Goal: Find specific fact: Find specific fact

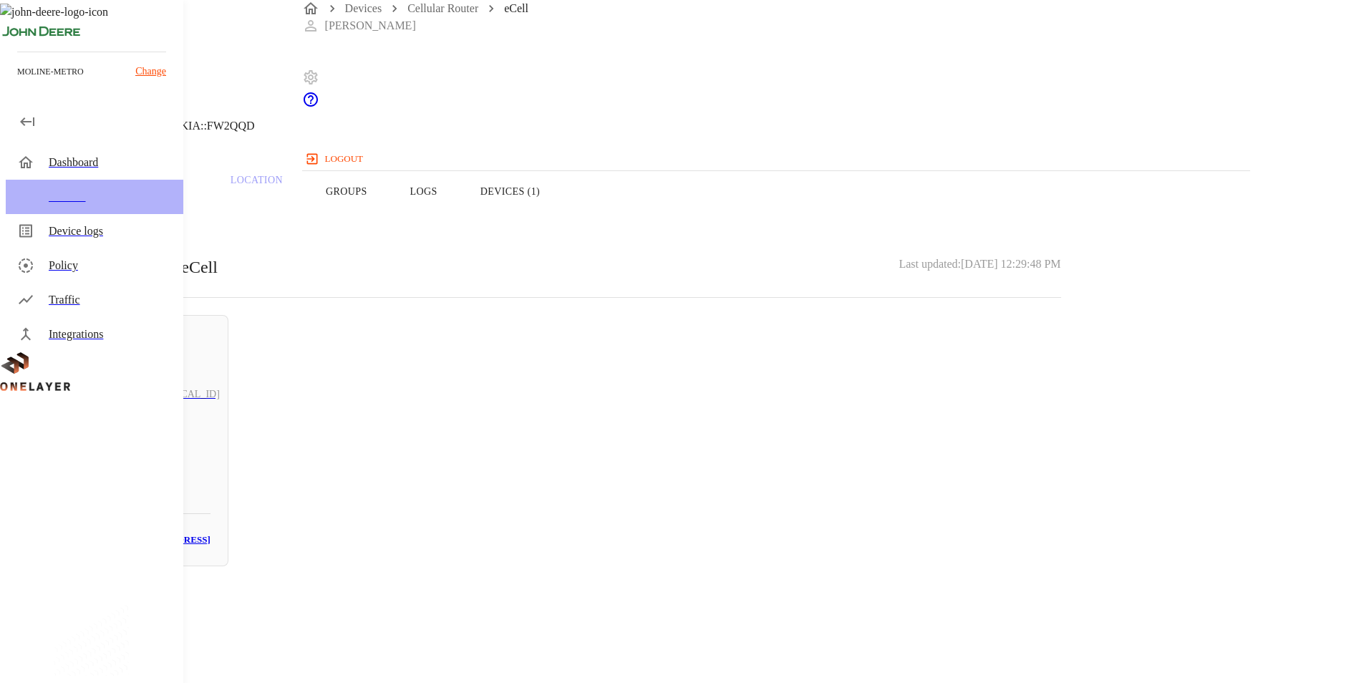
click at [55, 204] on div "Devices" at bounding box center [110, 196] width 123 height 17
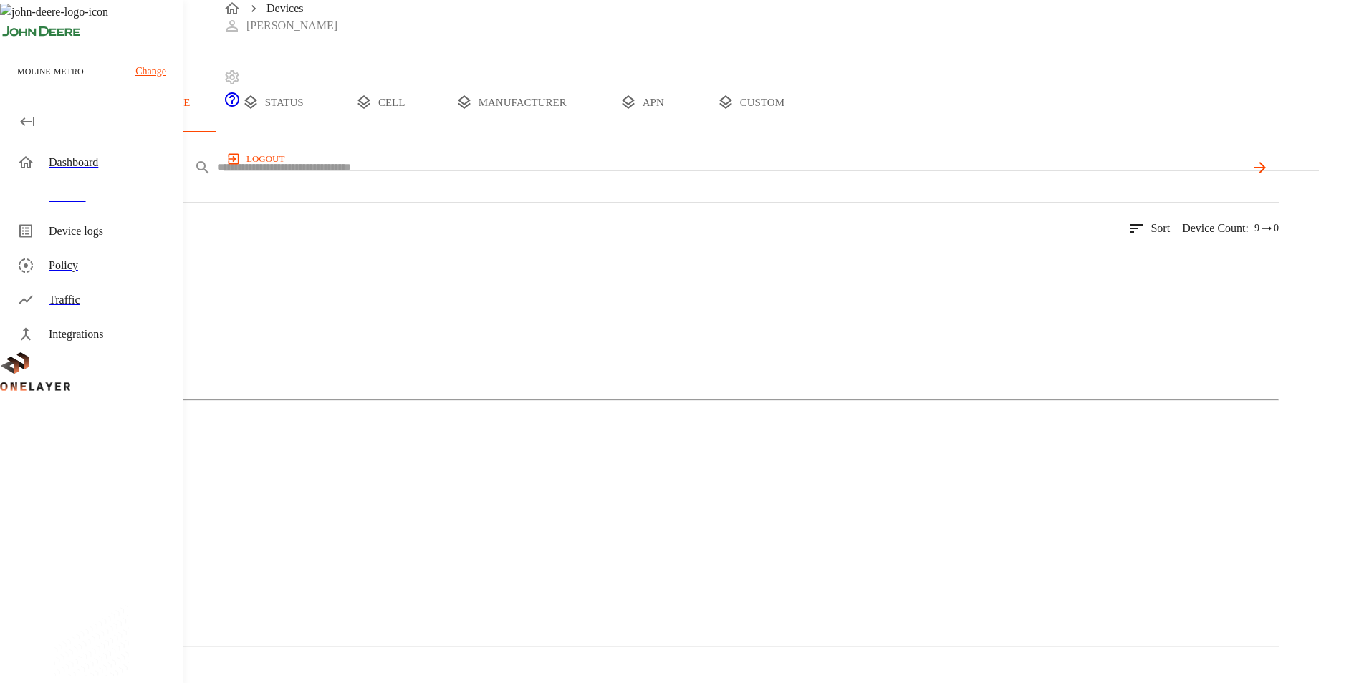
click at [508, 178] on input "text" at bounding box center [731, 167] width 1028 height 21
paste input "**********"
type input "**********"
click at [1265, 173] on icon at bounding box center [1258, 167] width 11 height 11
click at [111, 271] on img at bounding box center [70, 262] width 82 height 17
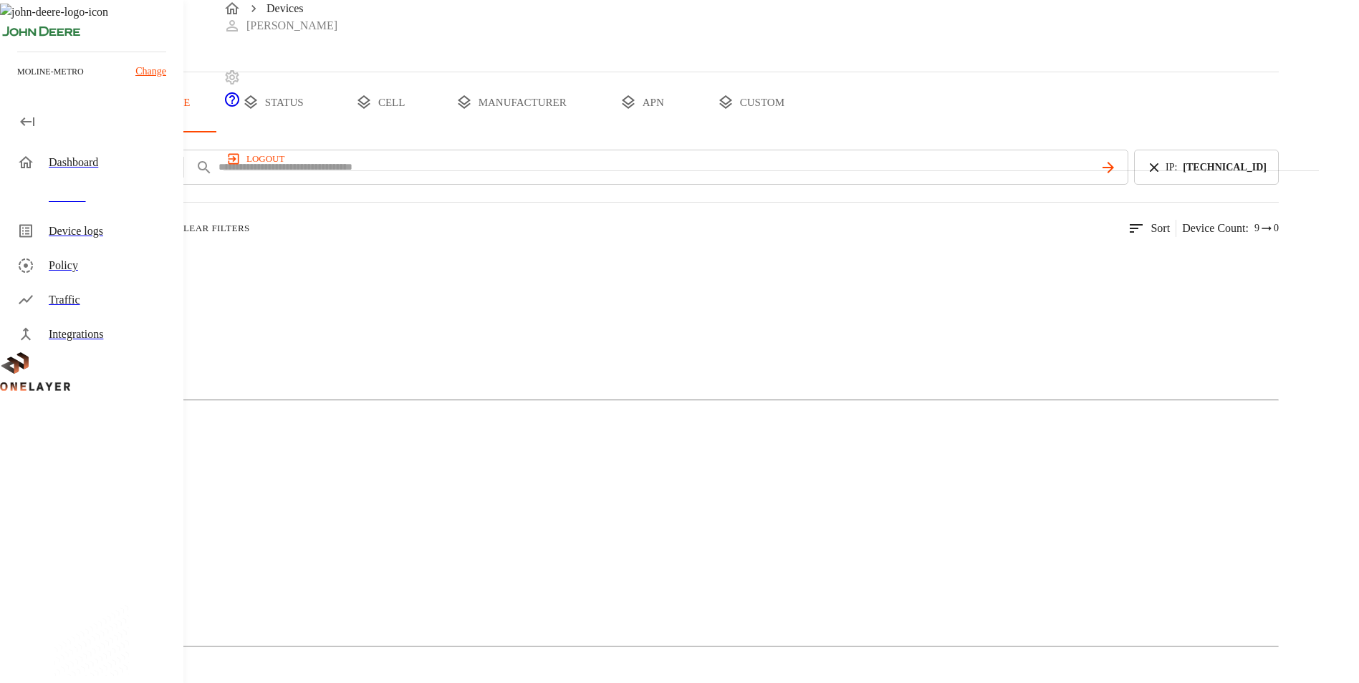
click at [136, 501] on figure at bounding box center [82, 509] width 107 height 17
click at [111, 271] on img at bounding box center [70, 262] width 82 height 17
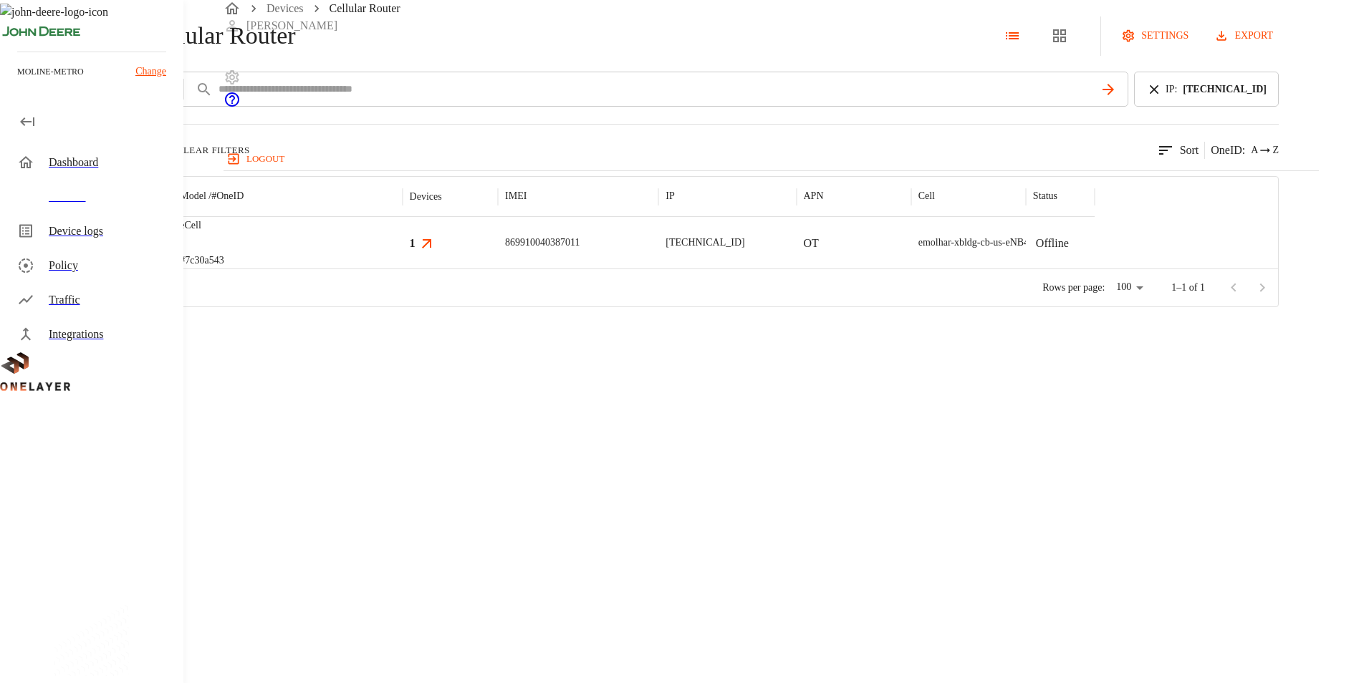
click at [223, 233] on p "eCell" at bounding box center [202, 225] width 44 height 14
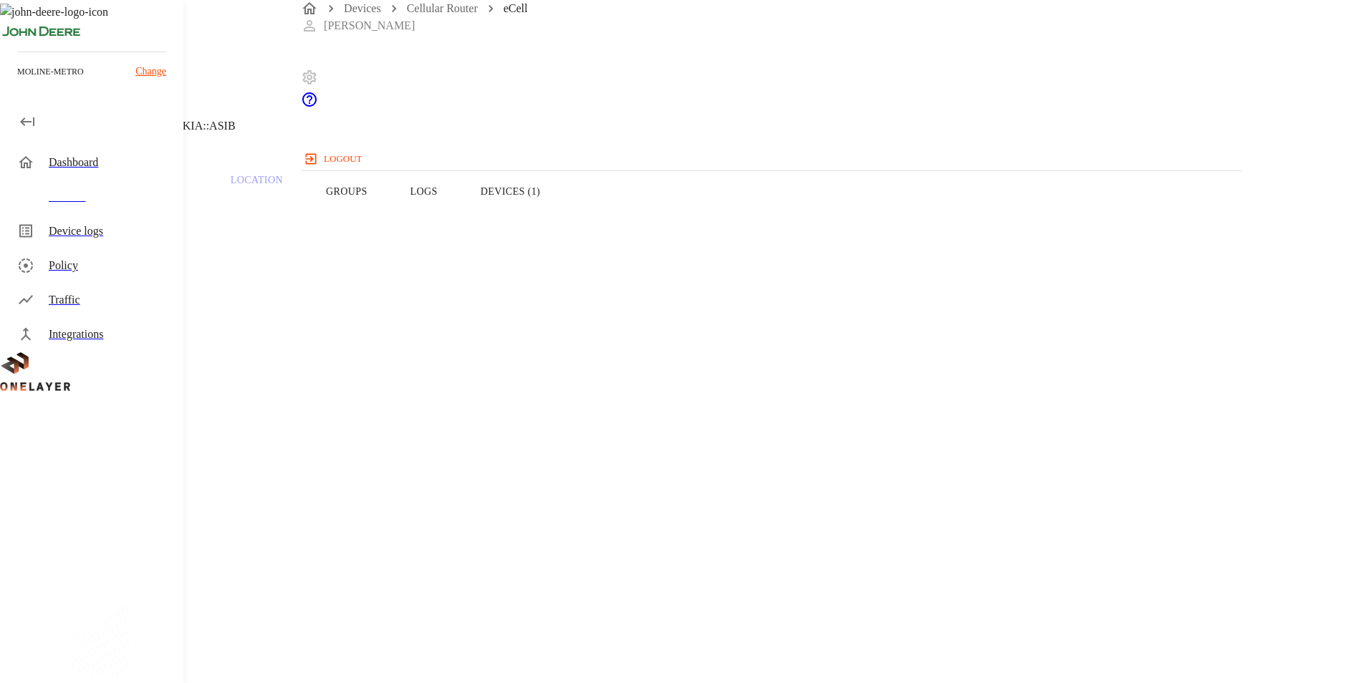
click at [562, 210] on button "Devices (1)" at bounding box center [510, 191] width 102 height 91
click at [211, 511] on h3 "74:95:A7:1F:99:D5" at bounding box center [172, 506] width 77 height 16
drag, startPoint x: 859, startPoint y: 266, endPoint x: 764, endPoint y: 275, distance: 95.6
click at [764, 582] on section "MAC address: [MAC_ADDRESS]" at bounding box center [547, 605] width 1027 height 46
copy p "74:95:A7:1F:99:D5"
